Goal: Register for event/course

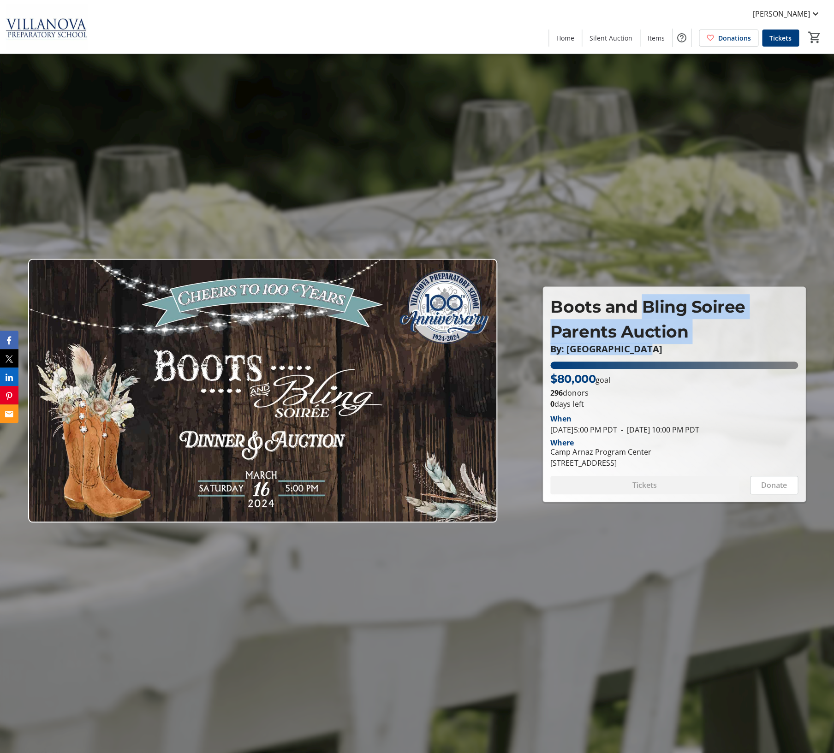
drag, startPoint x: 646, startPoint y: 309, endPoint x: 639, endPoint y: 354, distance: 45.7
click at [639, 354] on div "Boots and Bling Soiree Parents Auction By: Villanova Preparatory School" at bounding box center [674, 324] width 248 height 60
click at [639, 354] on p "By: Villanova Preparatory School" at bounding box center [674, 349] width 248 height 10
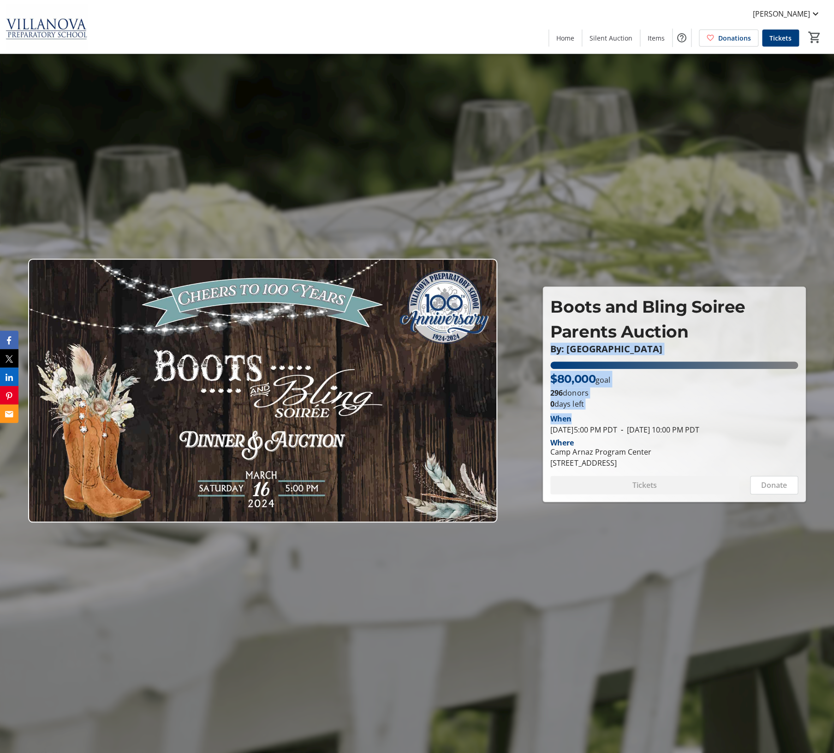
drag, startPoint x: 620, startPoint y: 423, endPoint x: 551, endPoint y: 350, distance: 101.2
click at [551, 350] on div "Boots and Bling Soiree Parents Auction By: Villanova Preparatory School Boots a…" at bounding box center [674, 394] width 262 height 215
click at [551, 350] on p "By: Villanova Preparatory School" at bounding box center [674, 349] width 248 height 10
